Goal: Obtain resource: Download file/media

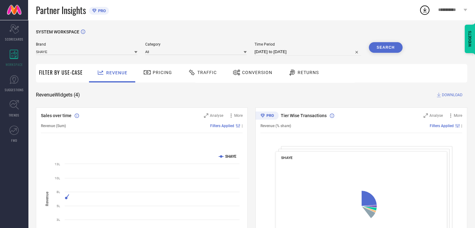
click at [263, 74] on span "Conversion" at bounding box center [257, 72] width 30 height 5
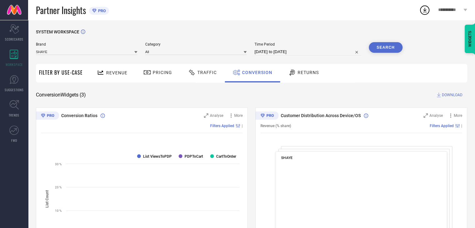
select select "7"
select select "2025"
select select "8"
select select "2025"
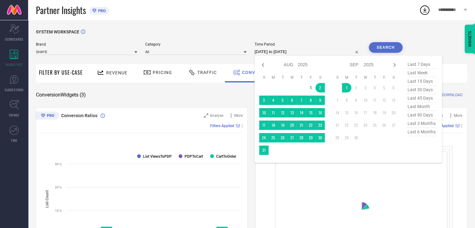
click at [323, 53] on input "[DATE] to [DATE]" at bounding box center [307, 51] width 106 height 7
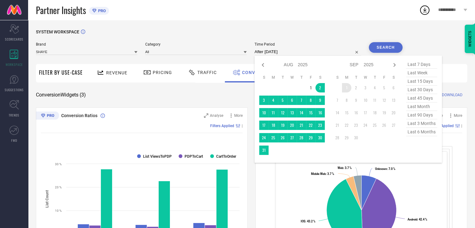
click at [347, 89] on td "1" at bounding box center [346, 87] width 9 height 9
type input "[DATE] to [DATE]"
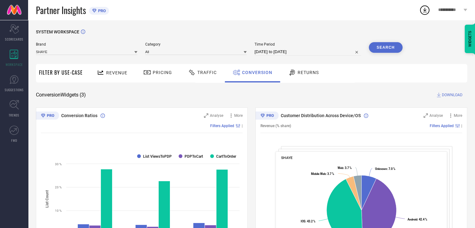
click at [383, 51] on button "Search" at bounding box center [385, 47] width 34 height 11
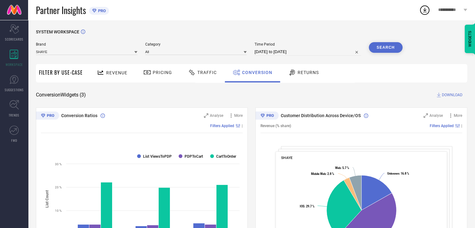
click at [457, 93] on span "DOWNLOAD" at bounding box center [452, 95] width 21 height 6
click at [451, 91] on div "SYSTEM WORKSPACE Brand SHAYE Category All Time Period [DATE] to [DATE] Search F…" at bounding box center [251, 228] width 431 height 398
